Goal: Task Accomplishment & Management: Manage account settings

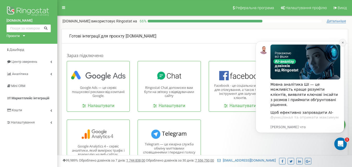
click at [342, 43] on icon "Dismiss notification" at bounding box center [343, 43] width 2 height 2
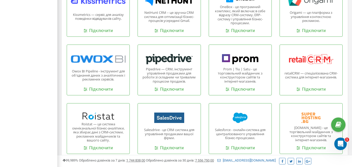
scroll to position [529, 0]
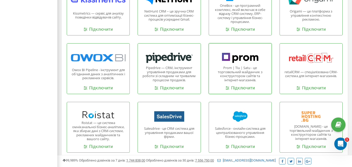
click at [245, 74] on p "Prom | Tiu | Satu - це торговельний майданчик з конструктором сайтів та інтерне…" at bounding box center [240, 74] width 55 height 16
click at [245, 88] on link "Підключити" at bounding box center [240, 88] width 29 height 6
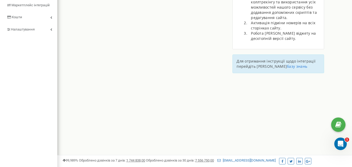
scroll to position [90, 0]
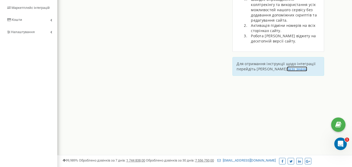
click at [287, 68] on link "базу знань" at bounding box center [297, 68] width 20 height 5
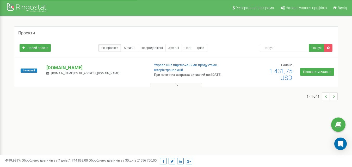
click at [162, 86] on button at bounding box center [176, 85] width 52 height 4
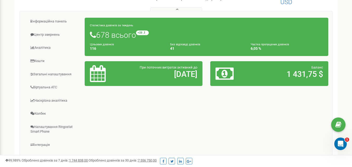
scroll to position [78, 0]
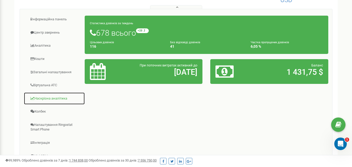
click at [57, 97] on link "Наскрізна аналітика" at bounding box center [54, 98] width 61 height 13
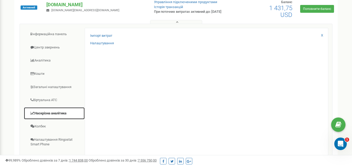
scroll to position [61, 0]
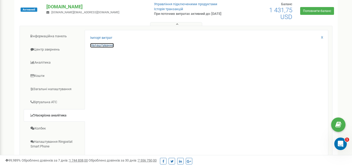
click at [101, 45] on link "Налаштування" at bounding box center [102, 45] width 24 height 5
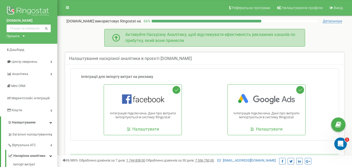
click at [238, 42] on div "Активуйте Наскрізну Аналітику, щоб відстежувати ефективність рекламних каналів …" at bounding box center [208, 38] width 177 height 12
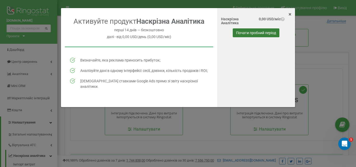
click at [243, 30] on button "Почати пробний період" at bounding box center [256, 32] width 47 height 9
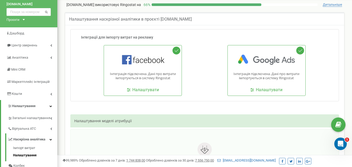
scroll to position [15, 0]
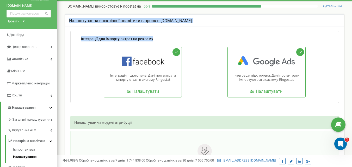
drag, startPoint x: 343, startPoint y: 37, endPoint x: 341, endPoint y: 26, distance: 11.2
click at [341, 26] on div "Налаштування наскрізної аналітики в проєкті thermasteel.ua Інтеграції для імпор…" at bounding box center [204, 110] width 279 height 193
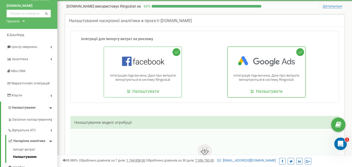
click at [237, 96] on div "Інтеграція підключена. Дані про витрати імпортуються в систему Ringostat Налашт…" at bounding box center [266, 72] width 78 height 51
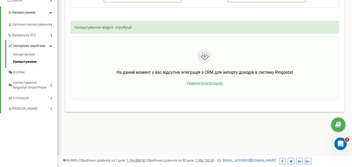
scroll to position [146, 0]
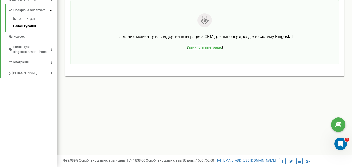
click at [212, 48] on span "Увімкнути інтеграцію" at bounding box center [205, 47] width 36 height 4
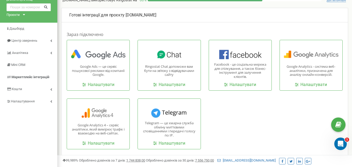
scroll to position [26, 0]
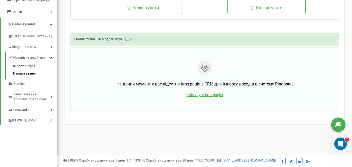
scroll to position [96, 0]
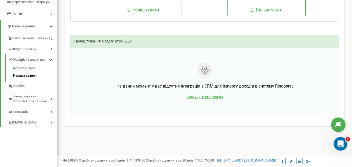
click html
click at [340, 140] on icon "Открыть службу сообщений Intercom" at bounding box center [340, 143] width 9 height 9
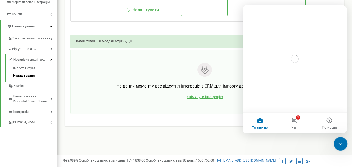
scroll to position [0, 0]
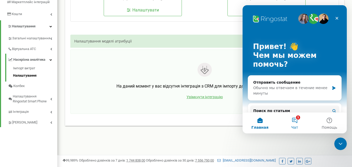
click at [294, 121] on button "1 Чат" at bounding box center [294, 123] width 35 height 21
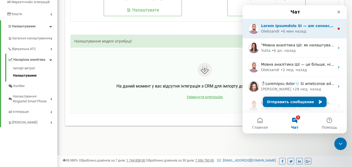
click at [299, 30] on div "• 6 мин назад" at bounding box center [294, 31] width 26 height 5
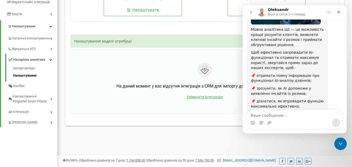
scroll to position [106, 0]
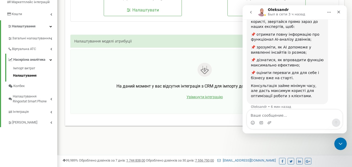
click at [249, 13] on icon "go back" at bounding box center [251, 12] width 4 height 4
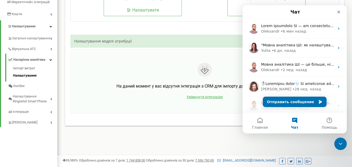
scroll to position [0, 0]
click at [337, 12] on icon "Закрыть" at bounding box center [339, 12] width 4 height 4
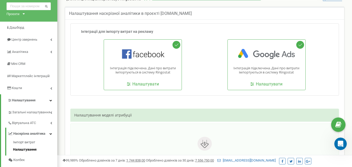
scroll to position [9, 0]
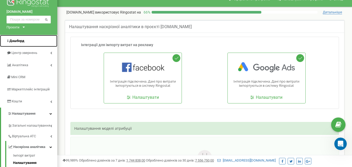
click at [23, 42] on span "Дашборд" at bounding box center [16, 41] width 15 height 4
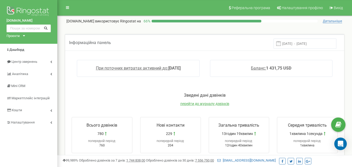
click at [315, 43] on input "13.08.2025 - 20.08.2025" at bounding box center [305, 44] width 63 height 10
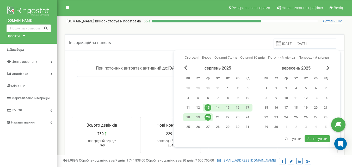
click at [227, 87] on div "1" at bounding box center [227, 88] width 7 height 7
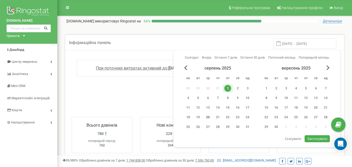
click at [208, 119] on div "20" at bounding box center [208, 117] width 7 height 7
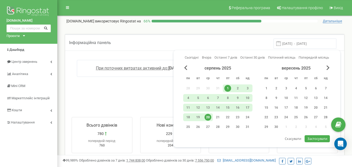
click at [312, 140] on span "Застосувати" at bounding box center [317, 138] width 20 height 5
type input "01.08.2025 - 20.08.2025"
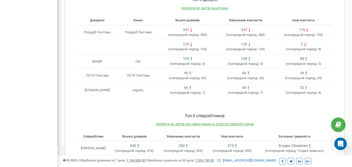
scroll to position [152, 0]
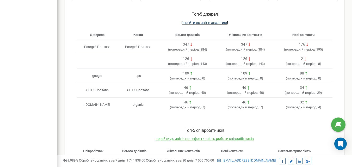
click at [212, 22] on span "перейти до звітів аналітики" at bounding box center [204, 23] width 47 height 4
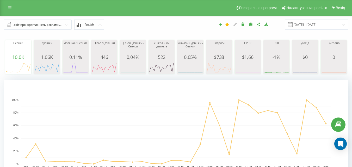
click at [66, 25] on input "text" at bounding box center [37, 24] width 67 height 9
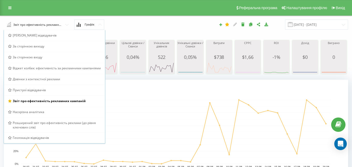
click at [150, 13] on div "Реферальна програма Налаштування профілю Вихід" at bounding box center [176, 8] width 352 height 16
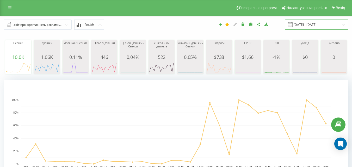
click at [305, 24] on input "20.07.2025 - 20.08.2025" at bounding box center [316, 25] width 63 height 10
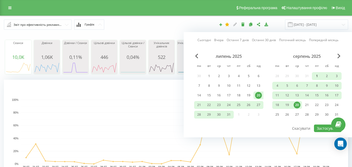
click at [318, 75] on div "1" at bounding box center [316, 76] width 7 height 7
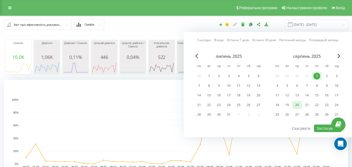
click at [299, 105] on div "20" at bounding box center [297, 105] width 7 height 7
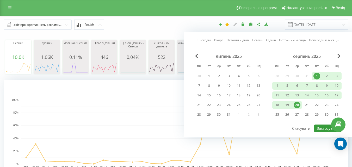
click at [326, 125] on button "Застосувати" at bounding box center [328, 129] width 28 height 8
type input "01.08.2025 - 20.08.2025"
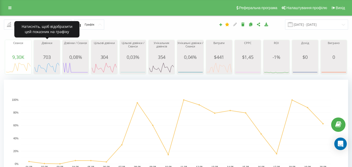
click at [50, 53] on div "Дзвінки" at bounding box center [47, 47] width 26 height 13
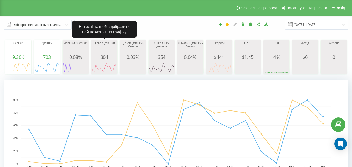
click at [103, 57] on span "304" at bounding box center [105, 57] width 8 height 6
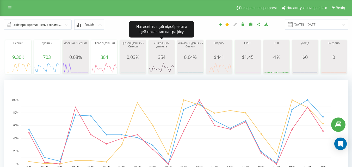
click at [157, 58] on div "354" at bounding box center [162, 56] width 26 height 5
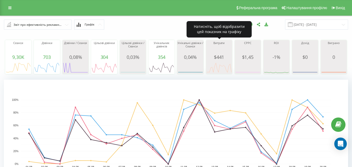
click at [215, 59] on span "$ 441" at bounding box center [219, 57] width 10 height 6
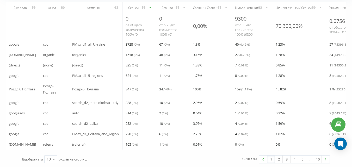
scroll to position [191, 0]
click at [50, 159] on div "10" at bounding box center [49, 159] width 4 height 5
click at [50, 154] on span "100" at bounding box center [50, 151] width 6 height 5
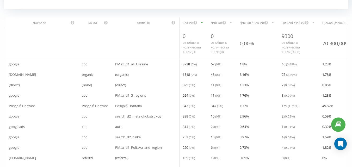
scroll to position [0, 0]
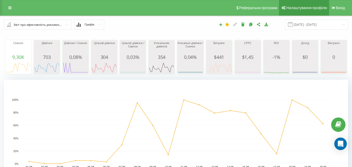
click at [294, 9] on span "Налаштування профілю" at bounding box center [306, 8] width 41 height 4
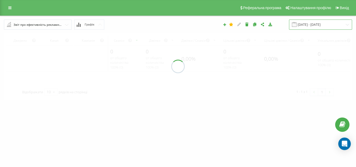
click at [341, 22] on input "[DATE] - [DATE]" at bounding box center [320, 25] width 63 height 10
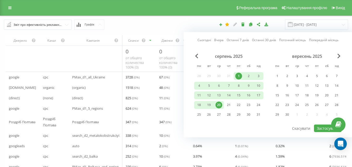
click at [199, 23] on div "[DATE] - [DATE] Сьогодні Вчора Останні 7 днів Останні 30 днів Поточний місяць П…" at bounding box center [242, 25] width 220 height 10
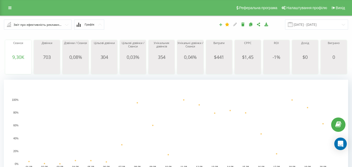
click at [225, 25] on button at bounding box center [221, 25] width 8 height 4
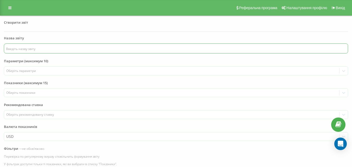
click at [163, 51] on input "text" at bounding box center [176, 49] width 344 height 10
click at [126, 65] on label "Параметри (максимум 10)" at bounding box center [176, 63] width 344 height 8
click at [126, 69] on div at bounding box center [171, 71] width 331 height 6
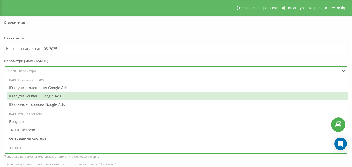
click at [86, 96] on div "ID групи компанії Google Ads" at bounding box center [177, 96] width 341 height 8
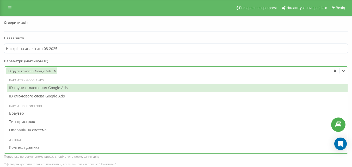
click at [72, 85] on div "ID групи оголошення Google Ads" at bounding box center [177, 88] width 341 height 8
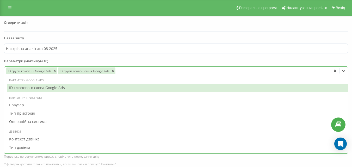
click at [64, 90] on div "ID ключового слова Google Ads" at bounding box center [177, 88] width 341 height 8
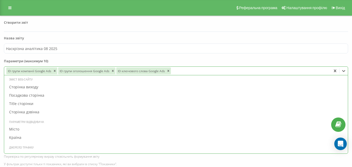
scroll to position [104, 0]
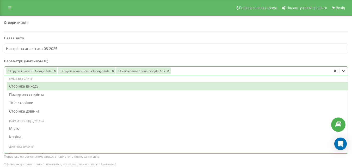
click at [108, 87] on div "Сторінка виходу" at bounding box center [177, 86] width 341 height 8
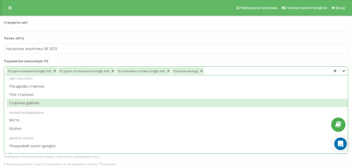
click at [106, 101] on div "Сторінка дзвінка" at bounding box center [177, 103] width 341 height 8
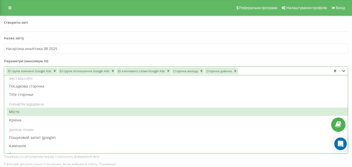
click at [96, 112] on div "Місто" at bounding box center [177, 112] width 341 height 8
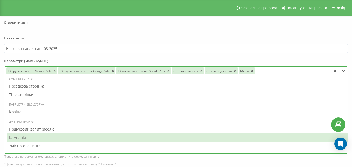
click at [90, 137] on div "Кампанія" at bounding box center [177, 137] width 341 height 8
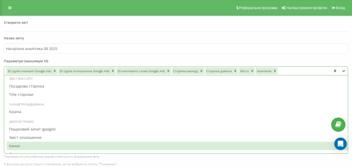
click at [172, 142] on div "Канал" at bounding box center [177, 146] width 341 height 8
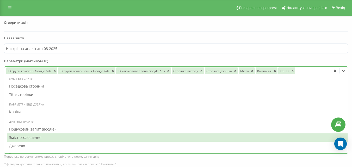
click at [164, 137] on div "Зміст оголошення" at bounding box center [177, 137] width 341 height 8
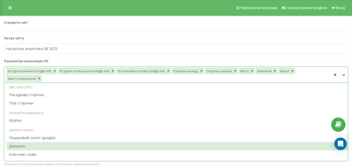
click at [161, 144] on div "Джерело" at bounding box center [177, 146] width 341 height 8
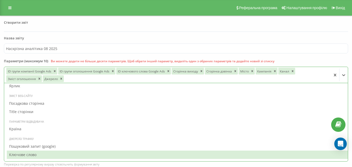
click at [160, 153] on div "Ключове слово" at bounding box center [177, 155] width 341 height 8
click at [148, 159] on div "Джерело трафіку Пошуковий запит (google) Ключове слово" at bounding box center [176, 148] width 344 height 26
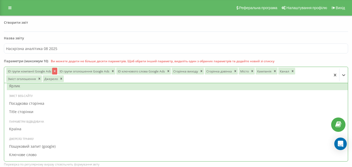
click at [54, 70] on icon "Remove ID групи компанії Google Ads" at bounding box center [55, 71] width 4 height 4
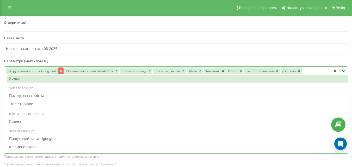
click at [60, 71] on icon "Remove ID групи оголошення Google Ads" at bounding box center [61, 71] width 4 height 4
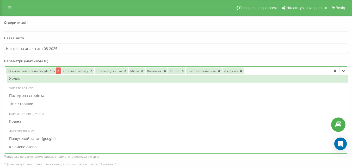
click at [57, 71] on icon "Remove ID ключового слова Google Ads" at bounding box center [59, 71] width 4 height 4
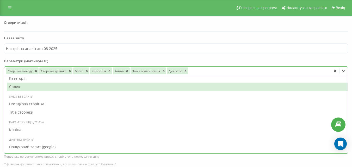
scroll to position [128, 0]
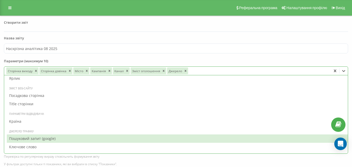
click at [53, 139] on div "Пошуковий запит (google)" at bounding box center [177, 138] width 341 height 8
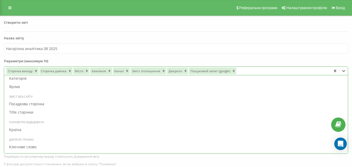
scroll to position [120, 0]
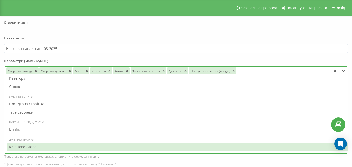
click at [42, 149] on div "Ключове слово" at bounding box center [177, 147] width 341 height 8
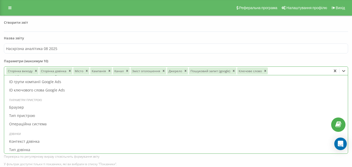
scroll to position [0, 0]
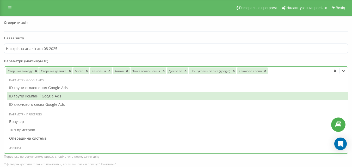
click at [210, 96] on div "ID групи компанії Google Ads" at bounding box center [177, 96] width 341 height 8
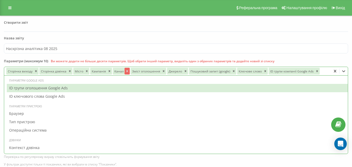
click at [128, 71] on icon "Remove Канал" at bounding box center [127, 71] width 4 height 4
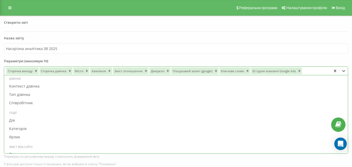
scroll to position [112, 0]
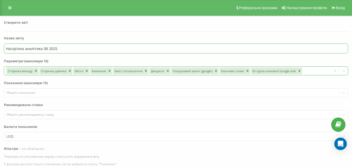
drag, startPoint x: 99, startPoint y: 49, endPoint x: 0, endPoint y: 54, distance: 99.1
click at [0, 54] on div "Створити звіт Назва звіту Наскрізна аналітика 08 2025 Параметри (максимум 10) С…" at bounding box center [176, 141] width 352 height 250
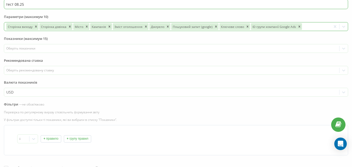
scroll to position [45, 0]
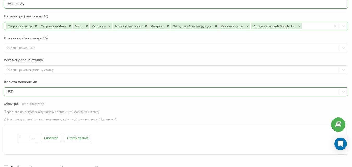
type input "тест 08.25"
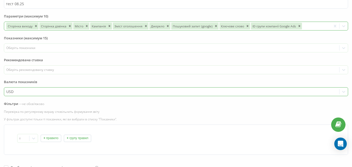
scroll to position [55, 0]
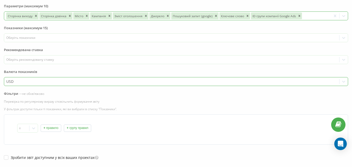
click at [345, 86] on div "USD" at bounding box center [176, 81] width 344 height 9
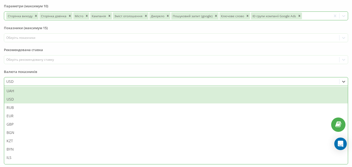
click at [236, 90] on div "UAH" at bounding box center [176, 91] width 344 height 8
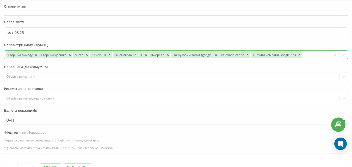
scroll to position [17, 0]
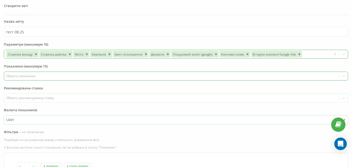
click at [68, 75] on div "Оберіть показники" at bounding box center [171, 76] width 331 height 4
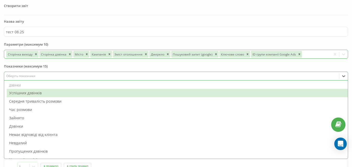
click at [52, 93] on div "Успішних дзвінків" at bounding box center [177, 93] width 341 height 8
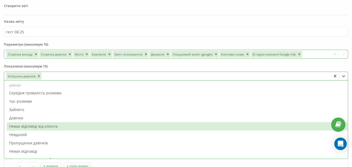
click at [52, 130] on div "Немає відповіді від клієнта" at bounding box center [177, 126] width 341 height 8
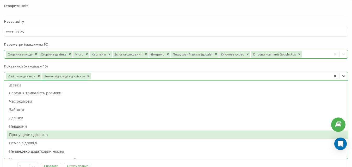
click at [49, 134] on div "Пропущених дзвінків" at bounding box center [177, 135] width 341 height 8
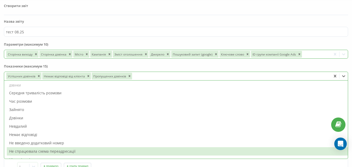
click at [90, 151] on div "Не спрацювала схема переадресації" at bounding box center [177, 151] width 341 height 8
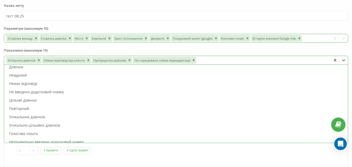
scroll to position [45, 0]
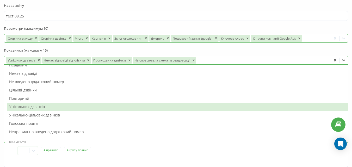
click at [231, 104] on div "Унікальних дзвінків" at bounding box center [177, 107] width 341 height 8
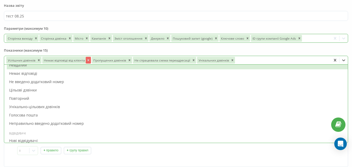
click at [87, 60] on icon "Remove Немає відповіді від клієнта" at bounding box center [89, 60] width 4 height 4
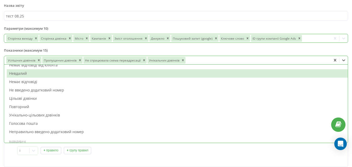
scroll to position [54, 0]
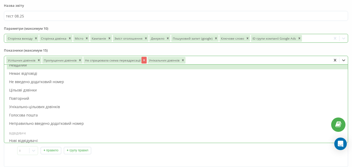
click at [144, 59] on icon "Remove Не спрацювала схема переадресації" at bounding box center [144, 60] width 4 height 4
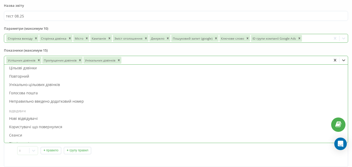
scroll to position [94, 0]
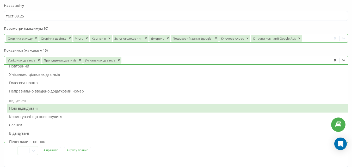
click at [215, 112] on div "Нові відвідувачі" at bounding box center [177, 108] width 341 height 8
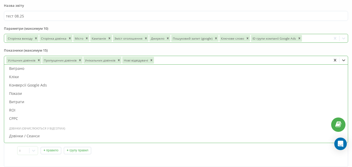
scroll to position [180, 0]
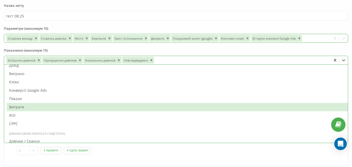
click at [286, 111] on div "Витрати" at bounding box center [177, 107] width 341 height 8
click at [256, 109] on div "ROI" at bounding box center [177, 107] width 341 height 8
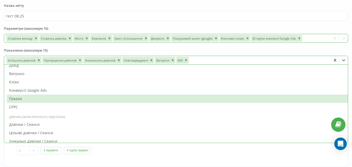
click at [99, 100] on div "Покази" at bounding box center [177, 99] width 341 height 8
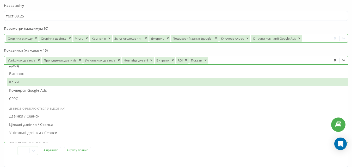
click at [80, 85] on div "Кліки" at bounding box center [177, 82] width 341 height 8
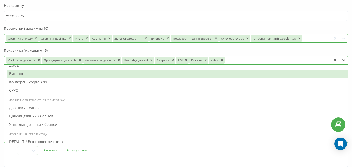
click at [76, 76] on div "Виграно" at bounding box center [177, 74] width 341 height 8
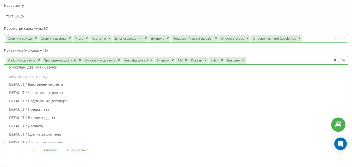
scroll to position [175, 0]
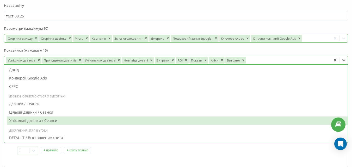
click at [212, 125] on div "Дзвінки (обчислюються у відсотках) Дзвінки / Сеанси Цільові дзвінки / Сеанси Ун…" at bounding box center [176, 109] width 344 height 34
click at [170, 120] on div "Унікальні дзвінки / Сеанси" at bounding box center [177, 120] width 341 height 8
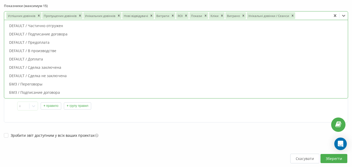
scroll to position [93, 0]
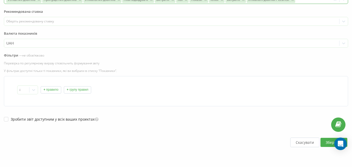
click at [325, 140] on button "Зберегти" at bounding box center [333, 142] width 27 height 9
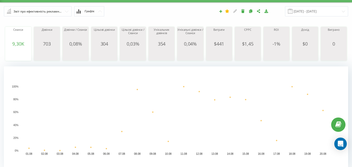
scroll to position [9, 0]
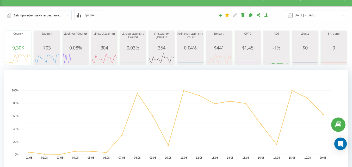
click at [68, 13] on input "text" at bounding box center [37, 14] width 67 height 9
type input "т"
click at [161, 15] on div "01.08.2025 - 20.08.2025" at bounding box center [242, 15] width 220 height 10
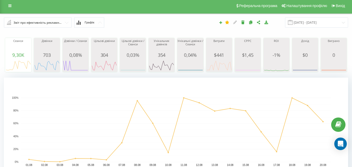
scroll to position [0, 0]
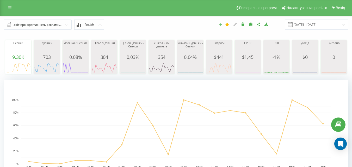
click at [223, 24] on icon at bounding box center [221, 24] width 4 height 3
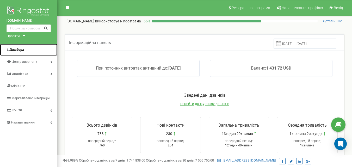
click at [17, 50] on span "Дашборд" at bounding box center [16, 50] width 15 height 4
click at [148, 44] on div "Інформаційна панель 13.08.2025 - 20.08.2025" at bounding box center [204, 42] width 279 height 16
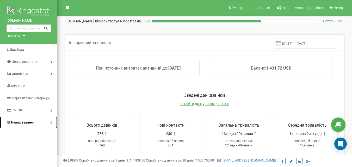
click at [32, 120] on link "Налаштування" at bounding box center [28, 122] width 57 height 12
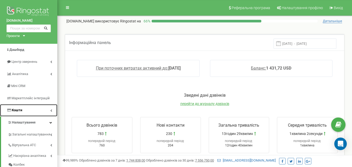
click at [29, 109] on link "Кошти" at bounding box center [28, 110] width 57 height 12
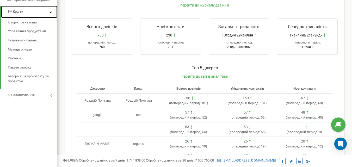
scroll to position [99, 0]
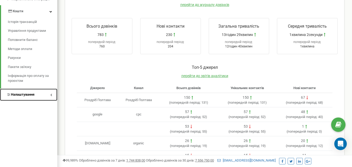
click at [34, 95] on span "Налаштування" at bounding box center [22, 94] width 23 height 4
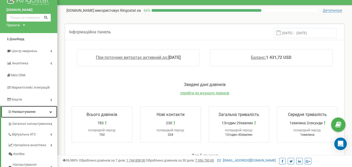
scroll to position [0, 0]
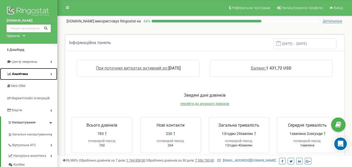
click at [21, 74] on span "Аналiтика" at bounding box center [20, 74] width 16 height 4
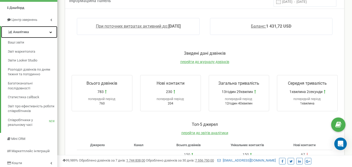
scroll to position [42, 0]
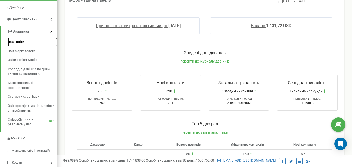
click at [15, 41] on span "Ваші звіти" at bounding box center [16, 42] width 16 height 5
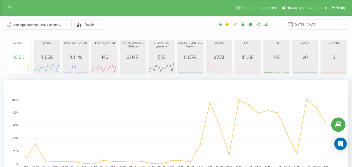
click at [269, 25] on icon at bounding box center [266, 24] width 4 height 4
click at [84, 25] on button "Графік" at bounding box center [89, 25] width 30 height 10
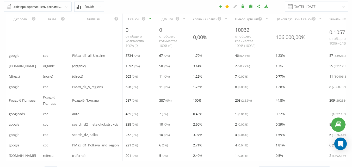
scroll to position [9, 0]
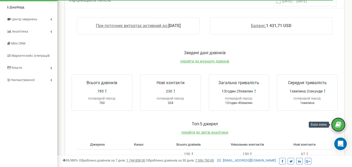
click at [338, 126] on icon at bounding box center [338, 125] width 6 height 8
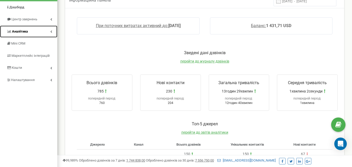
click at [34, 31] on link "Аналiтика" at bounding box center [28, 32] width 57 height 12
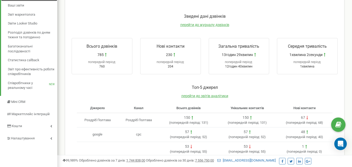
scroll to position [80, 0]
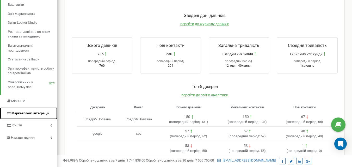
click at [38, 113] on span "Маркетплейс інтеграцій" at bounding box center [30, 113] width 38 height 4
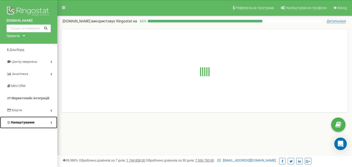
click at [30, 122] on span "Налаштування" at bounding box center [22, 122] width 23 height 4
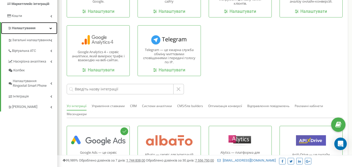
scroll to position [97, 0]
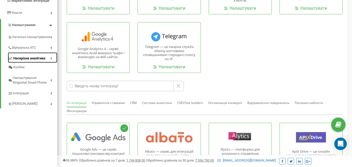
click at [36, 61] on span "Наскрізна аналітика" at bounding box center [29, 58] width 32 height 5
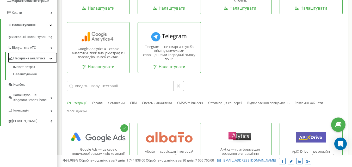
click at [40, 61] on span "Наскрізна аналітика" at bounding box center [29, 58] width 32 height 5
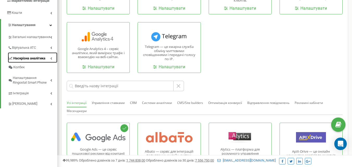
click at [40, 61] on span "Наскрізна аналітика" at bounding box center [29, 58] width 32 height 5
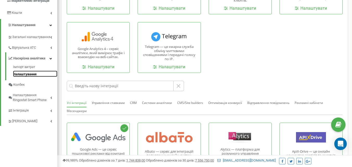
click at [38, 77] on link "Налаштування" at bounding box center [35, 74] width 44 height 6
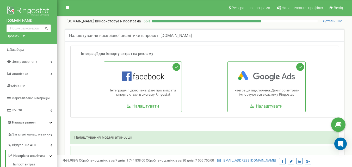
click at [333, 21] on span "Детальніше" at bounding box center [332, 21] width 19 height 4
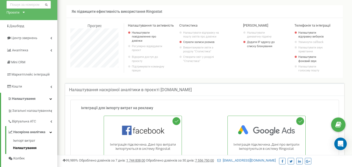
scroll to position [24, 0]
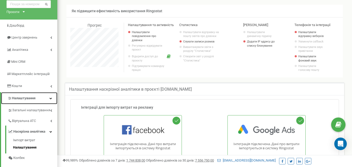
click at [50, 98] on icon at bounding box center [51, 98] width 3 height 3
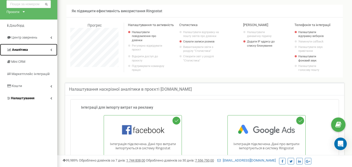
click at [37, 50] on link "Аналiтика" at bounding box center [28, 50] width 57 height 12
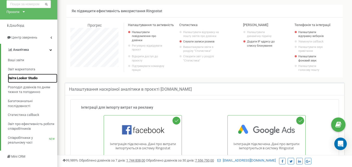
click at [22, 77] on span "Звіти Looker Studio" at bounding box center [23, 78] width 30 height 5
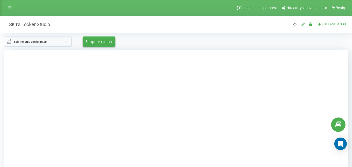
click at [157, 40] on div "Звіт по співробітникам Звіт по співробітникам Звіт по вихідним Звіт по вхідним …" at bounding box center [176, 41] width 344 height 10
click at [259, 37] on div "Звіт по співробітникам Звіт по співробітникам Звіт по вихідним Звіт по вхідним …" at bounding box center [176, 41] width 344 height 10
click at [198, 38] on div "Звіт по співробітникам Звіт по співробітникам Звіт по вихідним Звіт по вхідним …" at bounding box center [176, 41] width 344 height 10
click at [342, 79] on div at bounding box center [176, 133] width 344 height 167
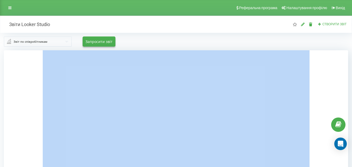
click at [342, 79] on div at bounding box center [176, 133] width 344 height 167
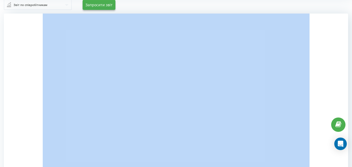
scroll to position [37, 0]
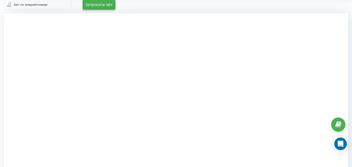
click at [17, 137] on div at bounding box center [176, 96] width 344 height 167
click at [31, 71] on div at bounding box center [176, 96] width 344 height 167
click at [328, 44] on div at bounding box center [176, 96] width 344 height 167
click at [346, 45] on div at bounding box center [176, 96] width 344 height 167
click at [15, 5] on div "Звіт по співробітникам" at bounding box center [31, 5] width 34 height 6
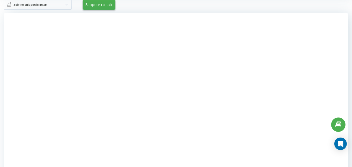
scroll to position [37, 0]
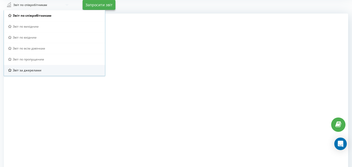
click at [34, 70] on span "Звіт за джерелами" at bounding box center [27, 70] width 29 height 4
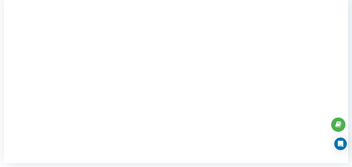
scroll to position [0, 0]
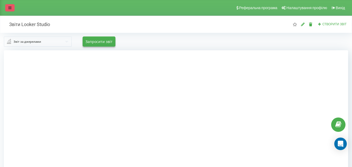
click at [8, 7] on link at bounding box center [9, 7] width 9 height 7
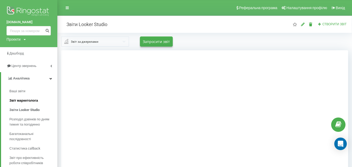
click at [21, 100] on span "Звіт маркетолога" at bounding box center [23, 100] width 29 height 5
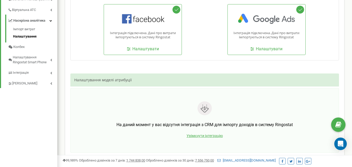
scroll to position [137, 0]
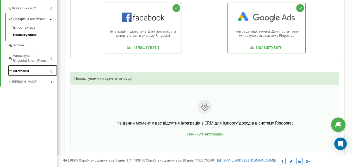
click at [20, 74] on span "Інтеграція" at bounding box center [21, 71] width 16 height 5
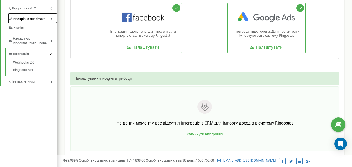
click at [31, 21] on link "Наскрізна аналітика" at bounding box center [33, 18] width 50 height 11
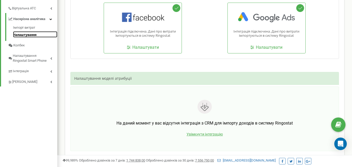
click at [34, 38] on link "Налаштування" at bounding box center [35, 34] width 44 height 6
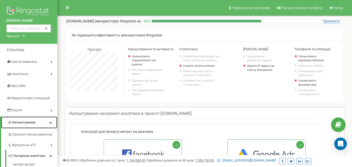
click at [21, 122] on span "Налаштування" at bounding box center [23, 122] width 23 height 4
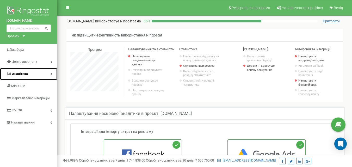
click at [27, 75] on span "Аналiтика" at bounding box center [20, 74] width 16 height 4
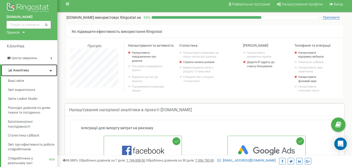
scroll to position [3, 0]
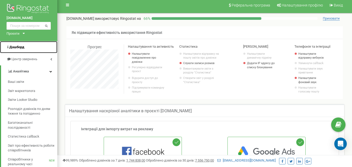
click at [11, 48] on span "Дашборд" at bounding box center [16, 47] width 15 height 4
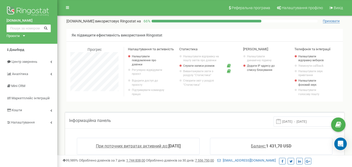
click at [341, 105] on div "Інформаційна панель [DATE] - [DATE] При поточних витратах активний до: [DATE] Б…" at bounding box center [204, 107] width 287 height 10
click at [333, 20] on span "Приховати" at bounding box center [331, 21] width 17 height 4
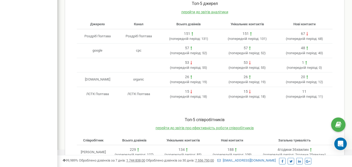
scroll to position [235, 0]
